Goal: Task Accomplishment & Management: Use online tool/utility

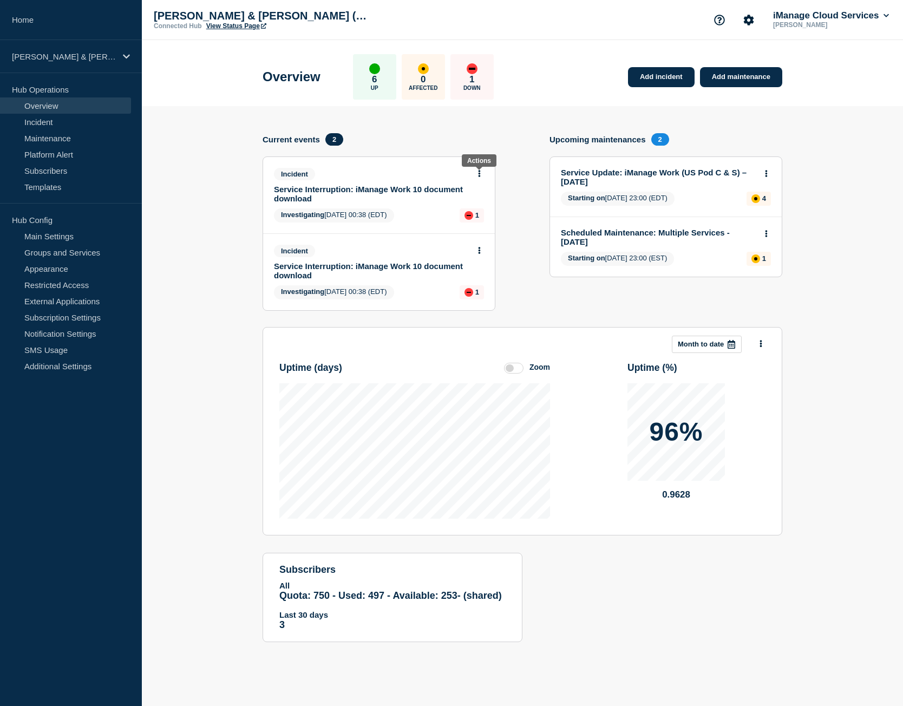
click at [480, 175] on icon at bounding box center [479, 173] width 3 height 7
click at [472, 201] on link "View incident" at bounding box center [475, 199] width 44 height 9
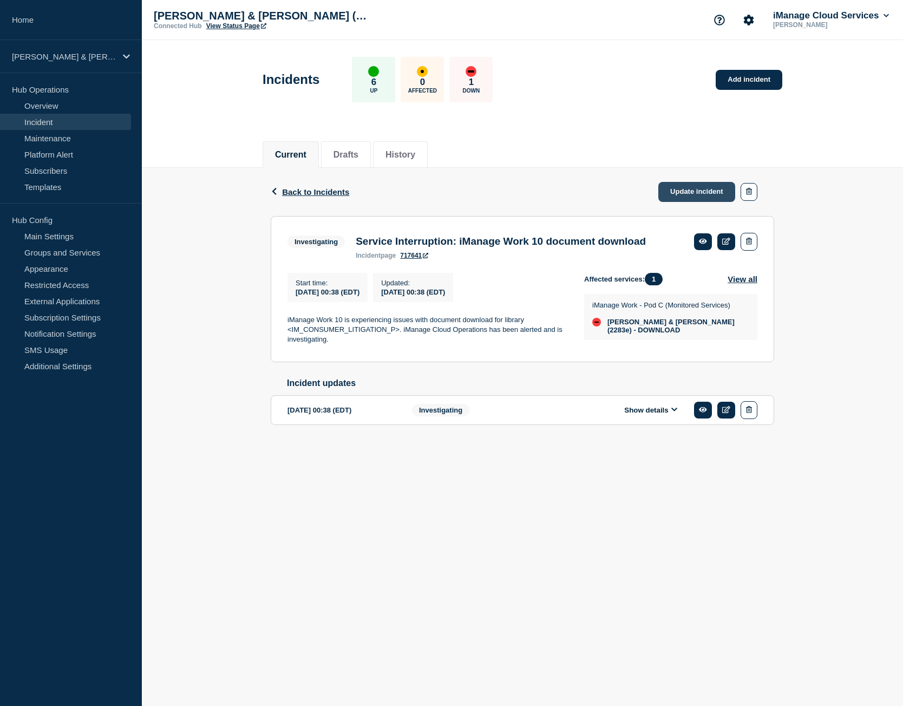
click at [697, 191] on link "Update incident" at bounding box center [697, 192] width 77 height 20
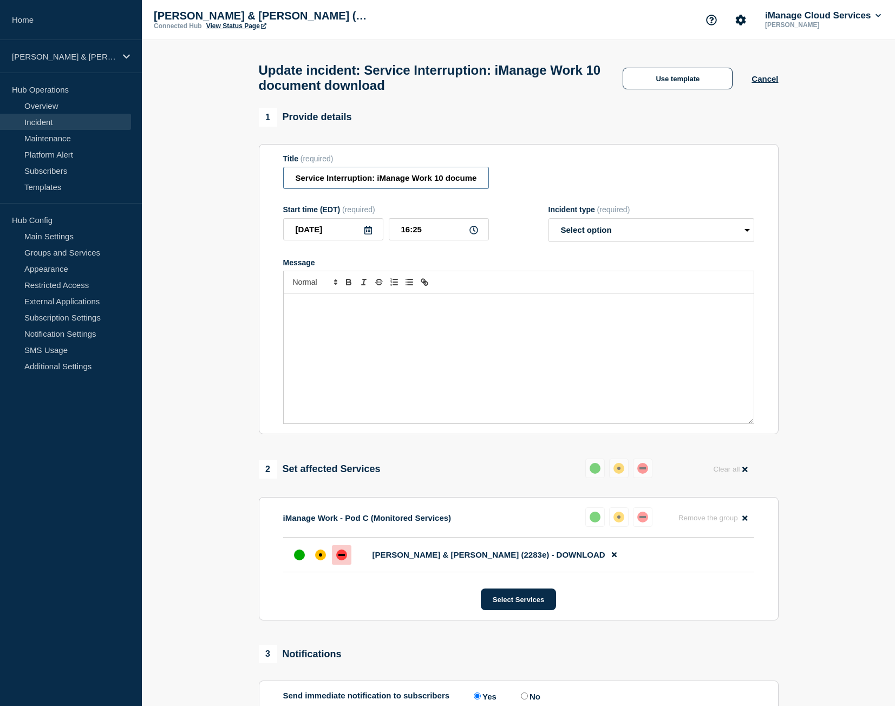
click at [330, 186] on input "Service Interruption: iManage Work 10 document download" at bounding box center [386, 178] width 206 height 22
paste input "Restored"
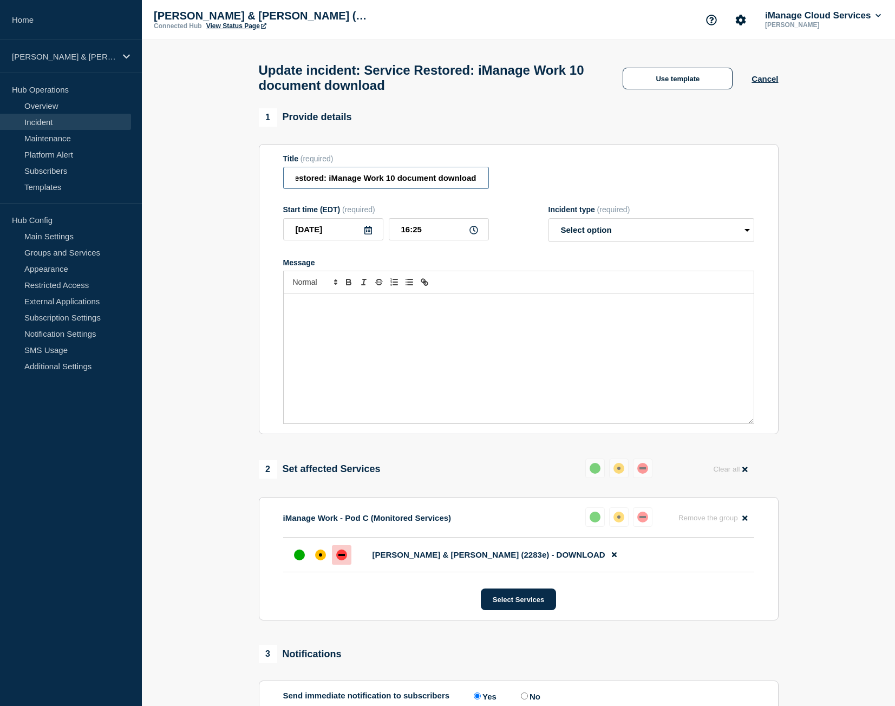
type input "Service Restored: iManage Work 10 document download"
click at [393, 322] on div "Message" at bounding box center [519, 359] width 470 height 130
click at [409, 321] on div "Message" at bounding box center [519, 359] width 470 height 130
click at [590, 242] on select "Select option Investigating Identified Monitoring Resolved" at bounding box center [652, 230] width 206 height 24
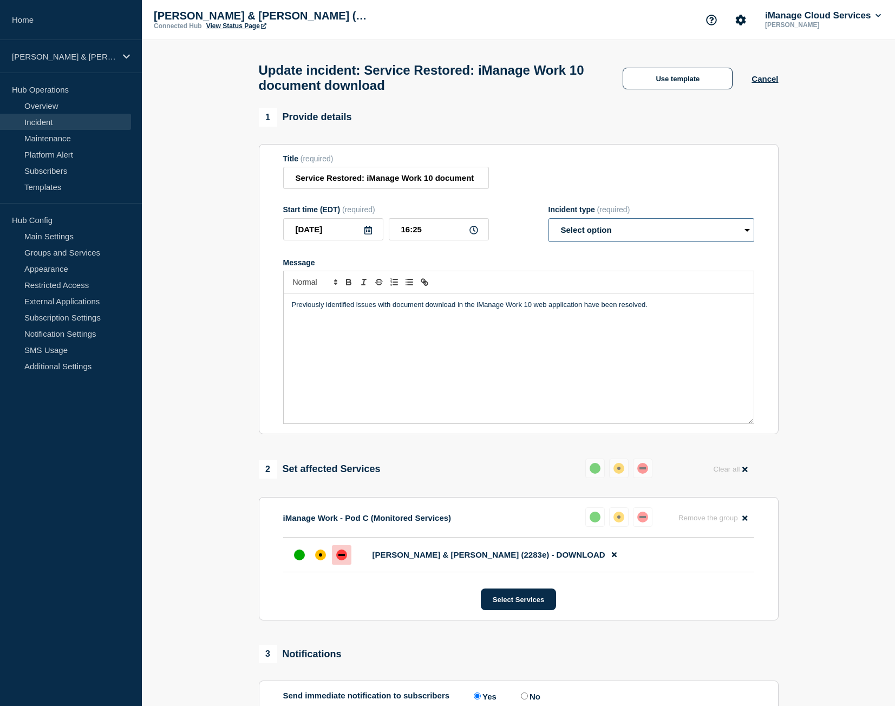
select select "resolved"
click at [549, 223] on select "Select option Investigating Identified Monitoring Resolved" at bounding box center [652, 230] width 206 height 24
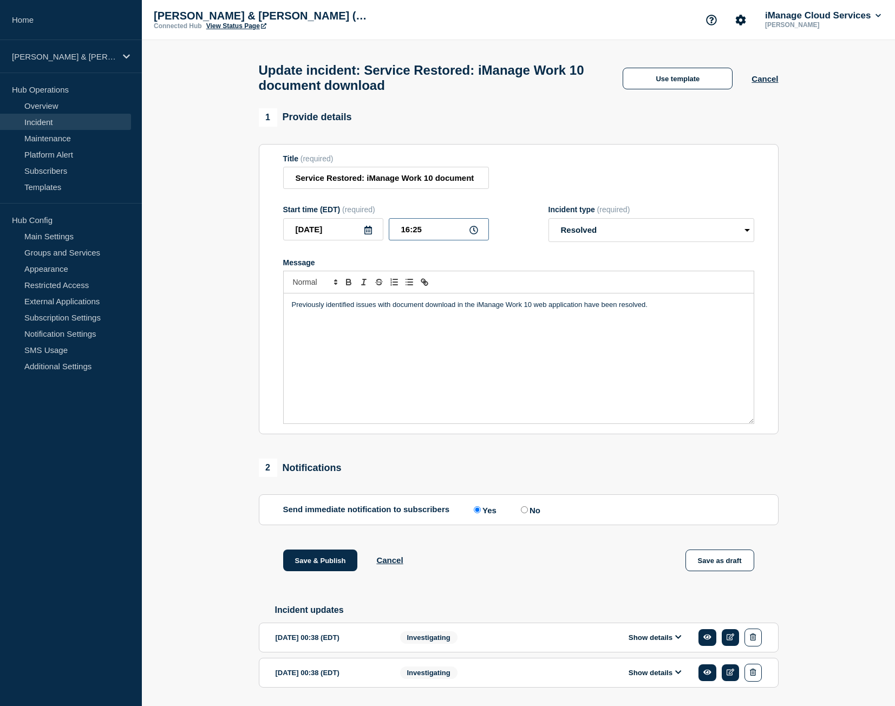
click at [407, 238] on input "16:25" at bounding box center [439, 229] width 100 height 22
type input "15:00"
click at [498, 206] on form "Title (required) Service Restored: iManage Work 10 document download Start time…" at bounding box center [518, 289] width 471 height 270
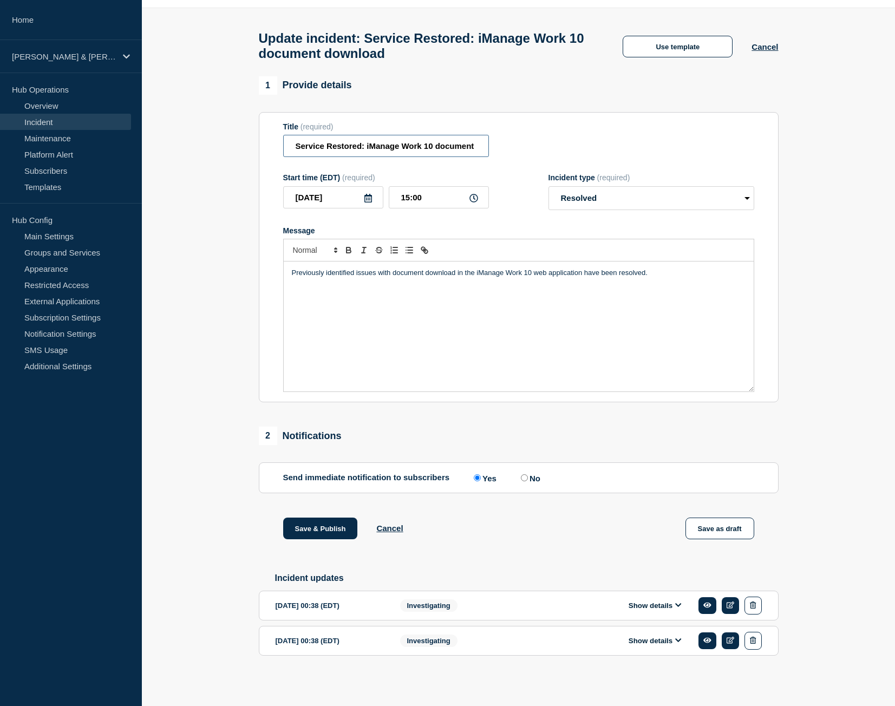
scroll to position [0, 38]
drag, startPoint x: 379, startPoint y: 148, endPoint x: 681, endPoint y: 136, distance: 301.9
click at [680, 136] on div "Title (required) Service Restored: iManage Work 10 document download" at bounding box center [518, 139] width 471 height 35
click at [325, 518] on button "Save & Publish" at bounding box center [320, 529] width 75 height 22
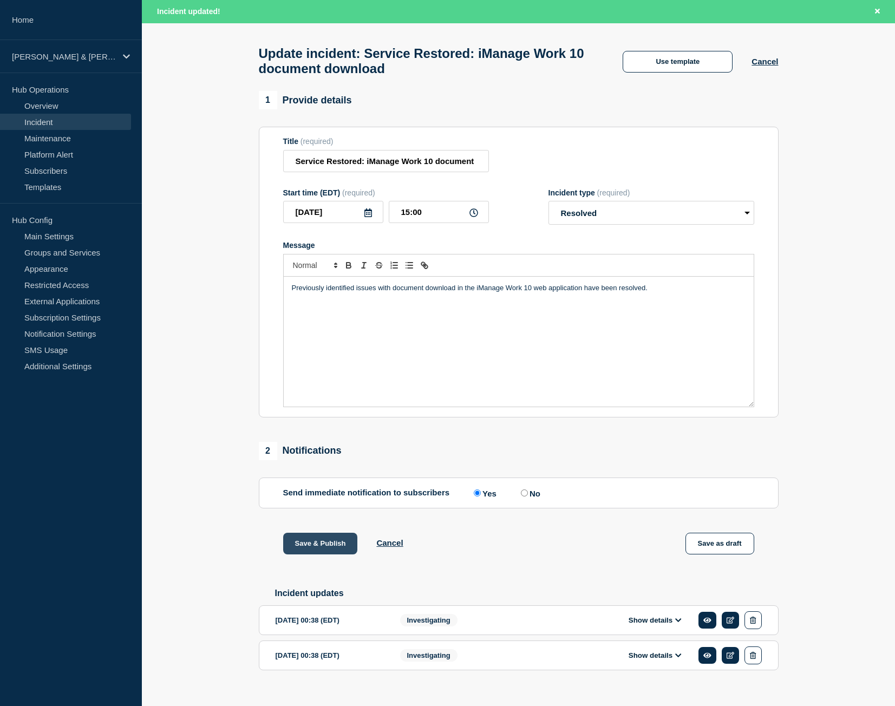
scroll to position [63, 0]
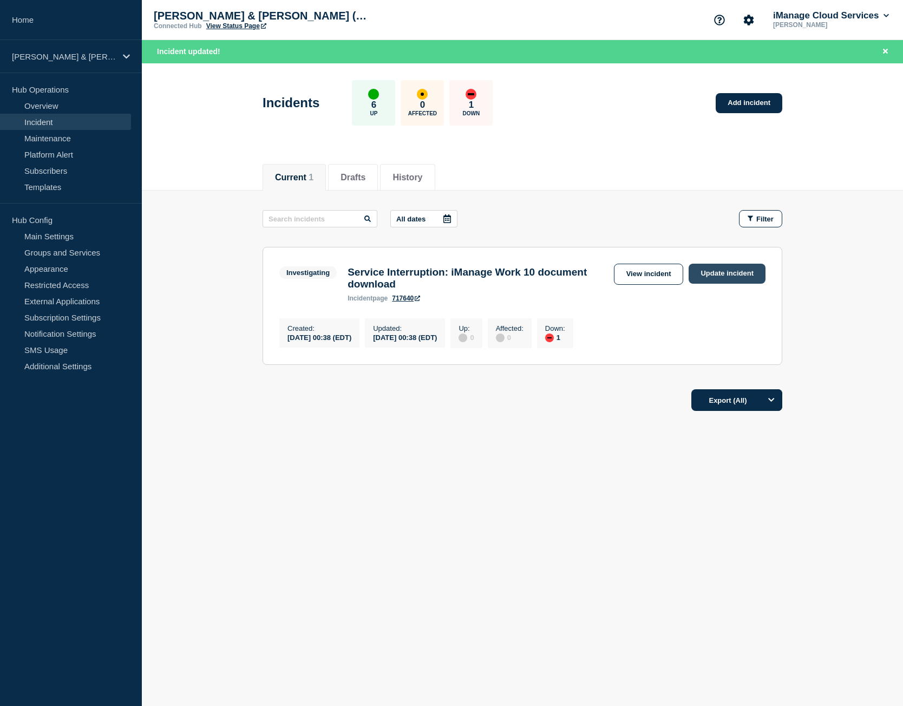
click at [751, 274] on link "Update incident" at bounding box center [727, 274] width 77 height 20
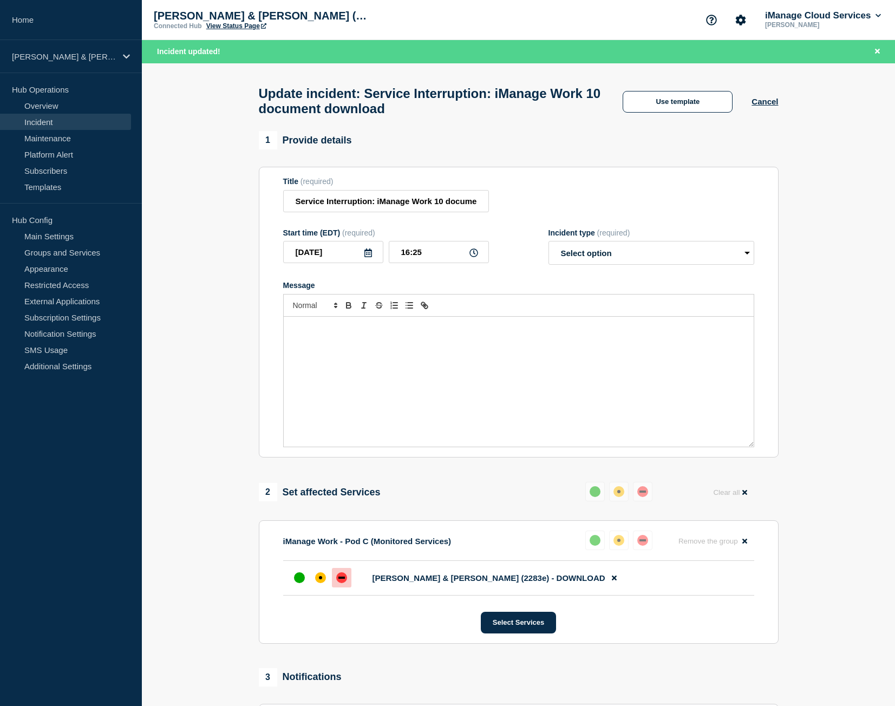
click at [459, 367] on div "Message" at bounding box center [519, 382] width 470 height 130
click at [369, 206] on input "Service Interruption: iManage Work 10 document download" at bounding box center [386, 201] width 206 height 22
click at [369, 205] on input "Service Interruption: iManage Work 10 document download" at bounding box center [386, 201] width 206 height 22
paste input "Restored"
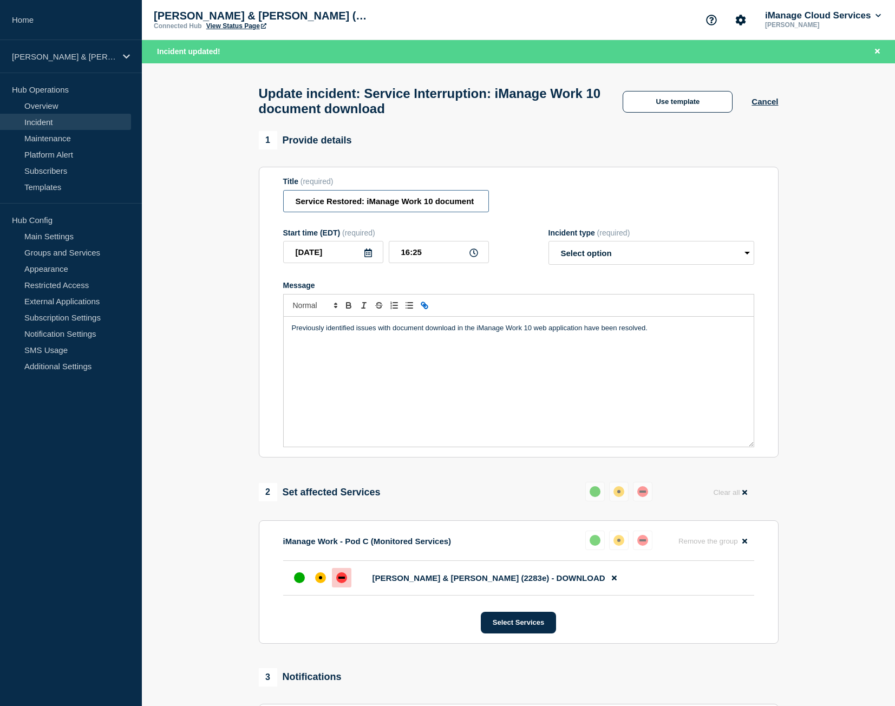
scroll to position [0, 38]
type input "Service Restored: iManage Work 10 document download"
click at [661, 245] on div "Incident type (required) Select option Investigating Identified Monitoring Reso…" at bounding box center [652, 247] width 206 height 37
click at [651, 255] on select "Select option Investigating Identified Monitoring Resolved" at bounding box center [652, 253] width 206 height 24
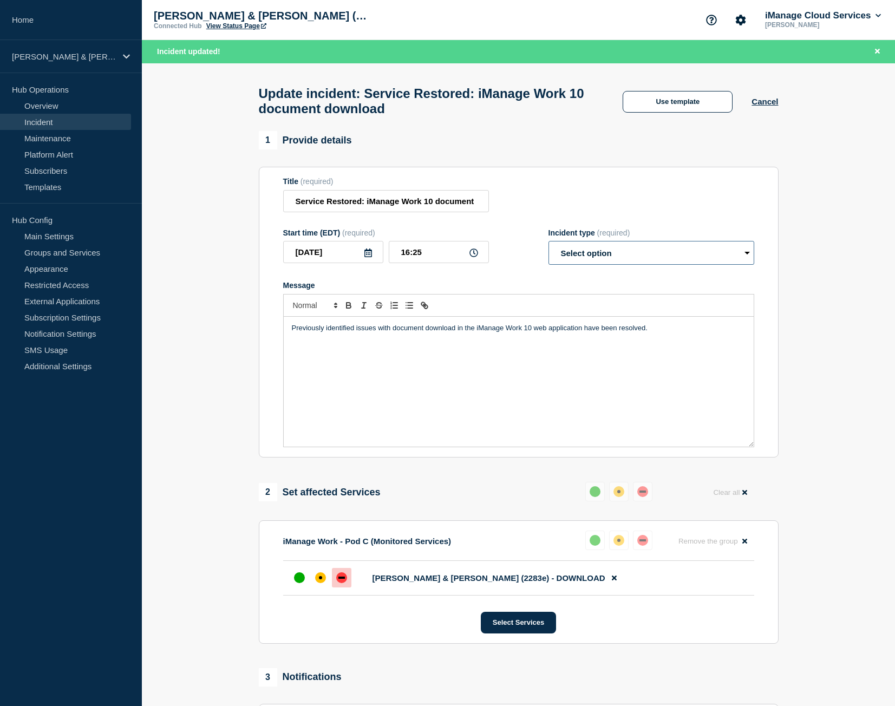
select select "resolved"
click at [549, 246] on select "Select option Investigating Identified Monitoring Resolved" at bounding box center [652, 253] width 206 height 24
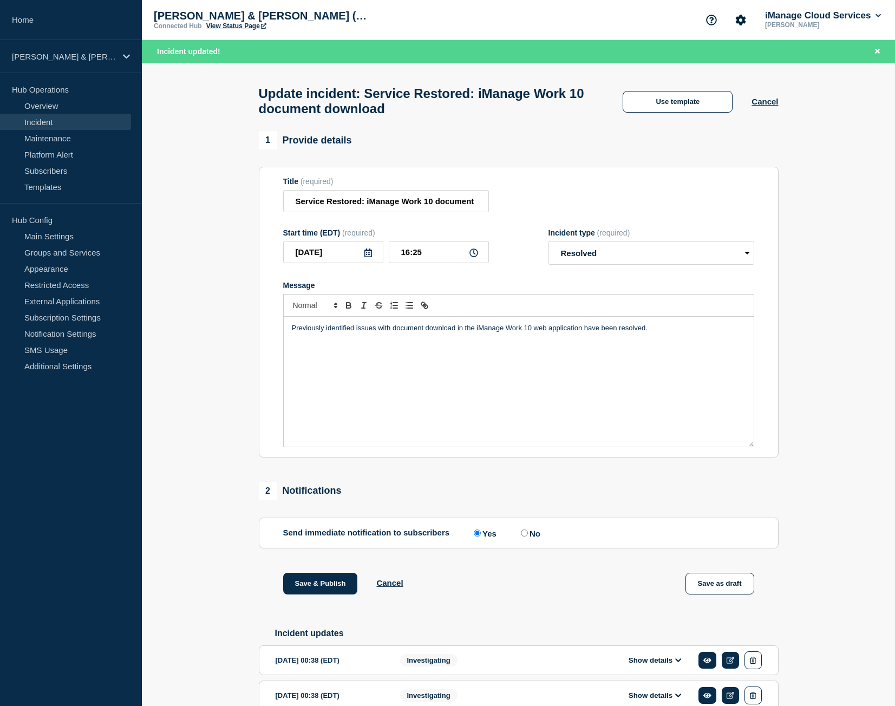
click at [566, 352] on div "Previously identified issues with document download in the iManage Work 10 web …" at bounding box center [519, 382] width 470 height 130
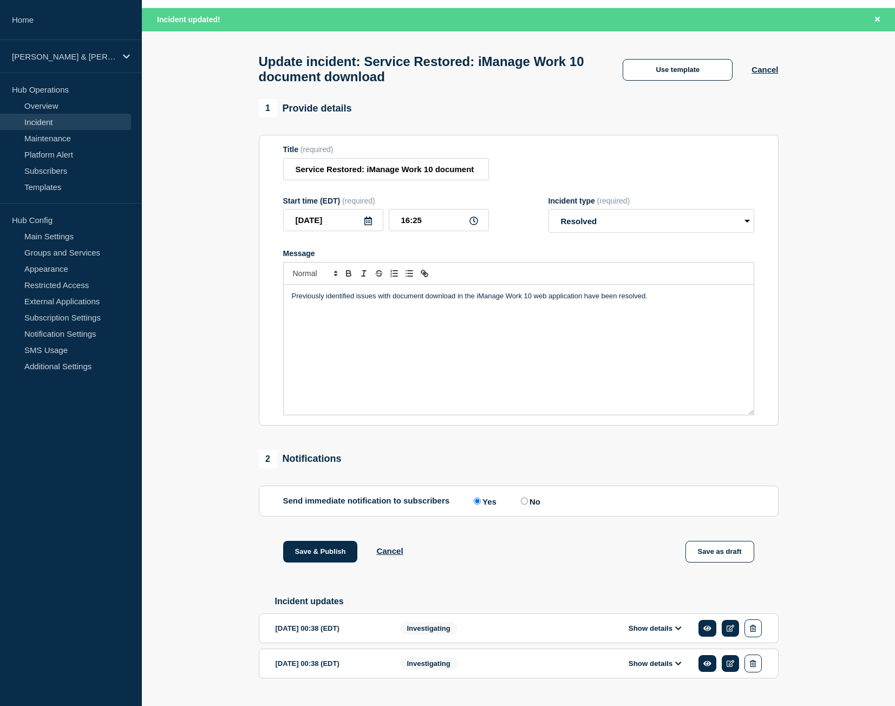
scroll to position [63, 0]
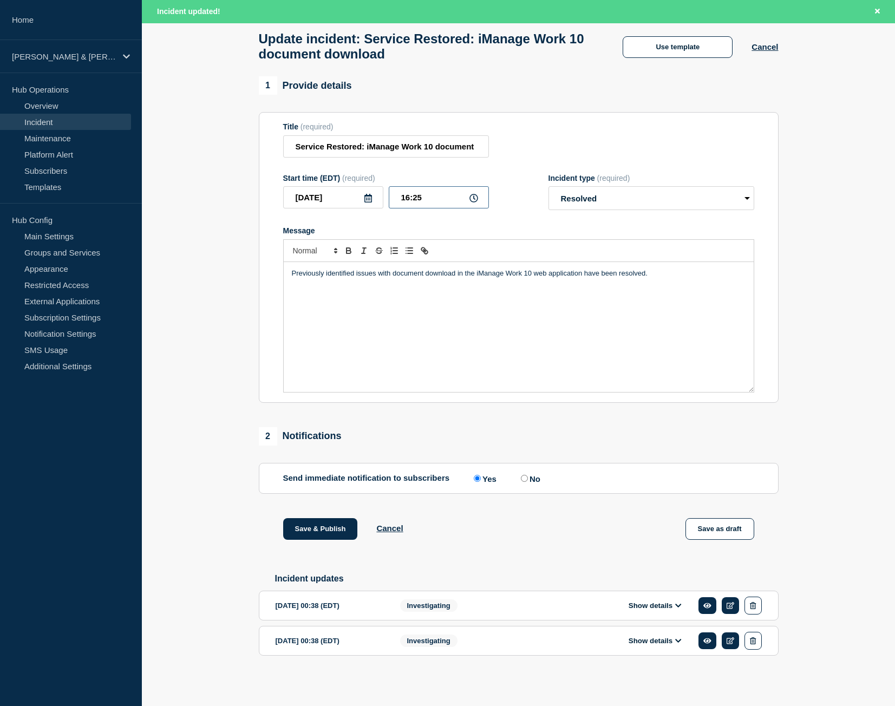
drag, startPoint x: 429, startPoint y: 194, endPoint x: 322, endPoint y: 192, distance: 107.2
click at [322, 192] on div "[DATE] 16:25" at bounding box center [386, 197] width 206 height 22
type input "15:00"
click at [342, 520] on button "Save & Publish" at bounding box center [320, 529] width 75 height 22
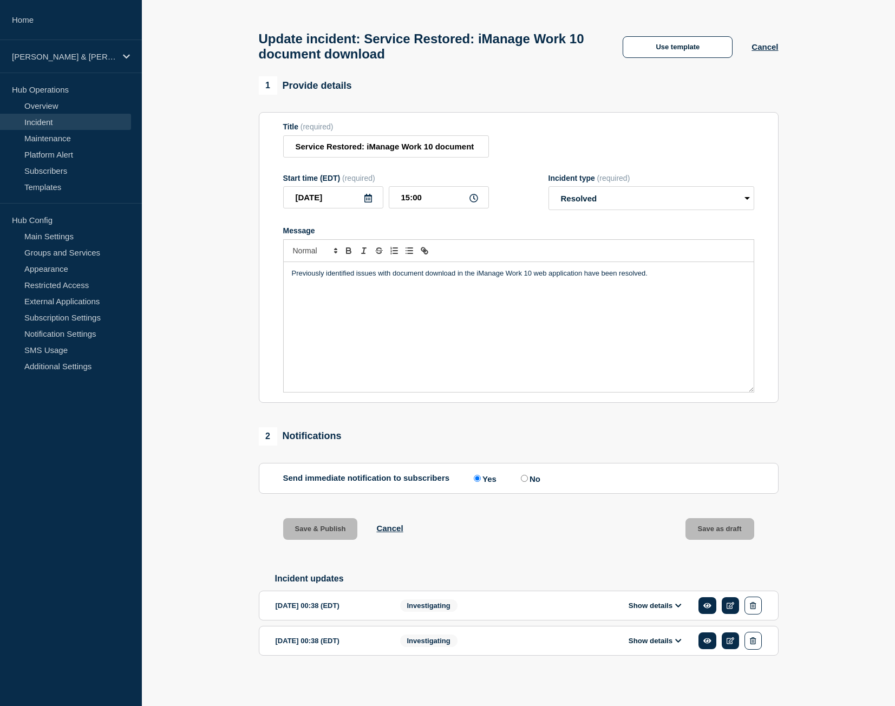
scroll to position [40, 0]
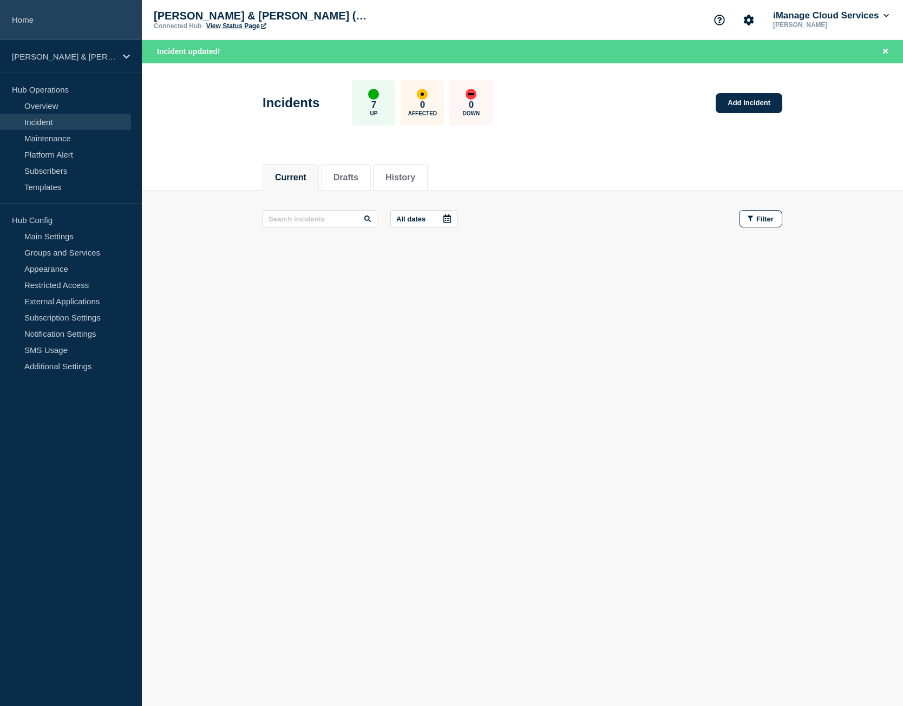
click at [105, 15] on link "Home" at bounding box center [71, 20] width 142 height 40
